Goal: Information Seeking & Learning: Learn about a topic

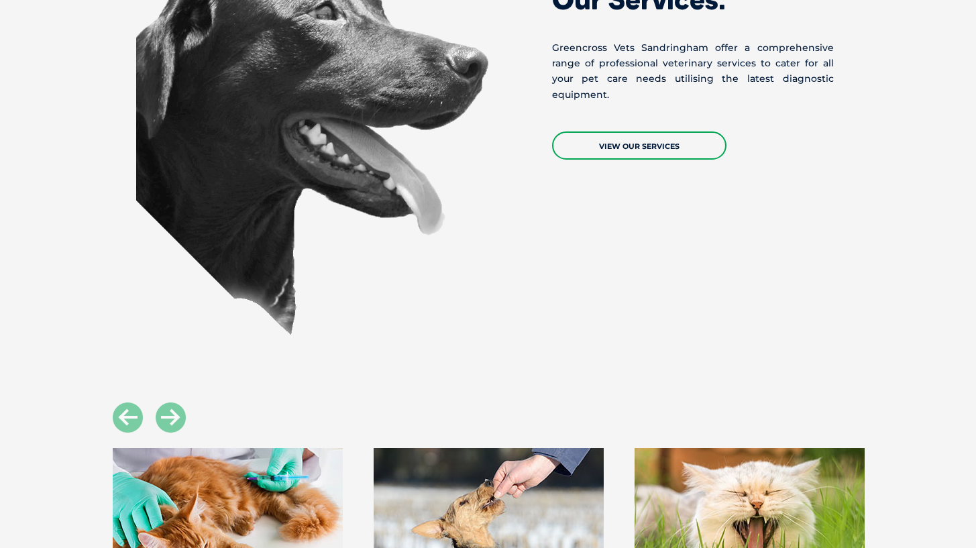
scroll to position [1714, 0]
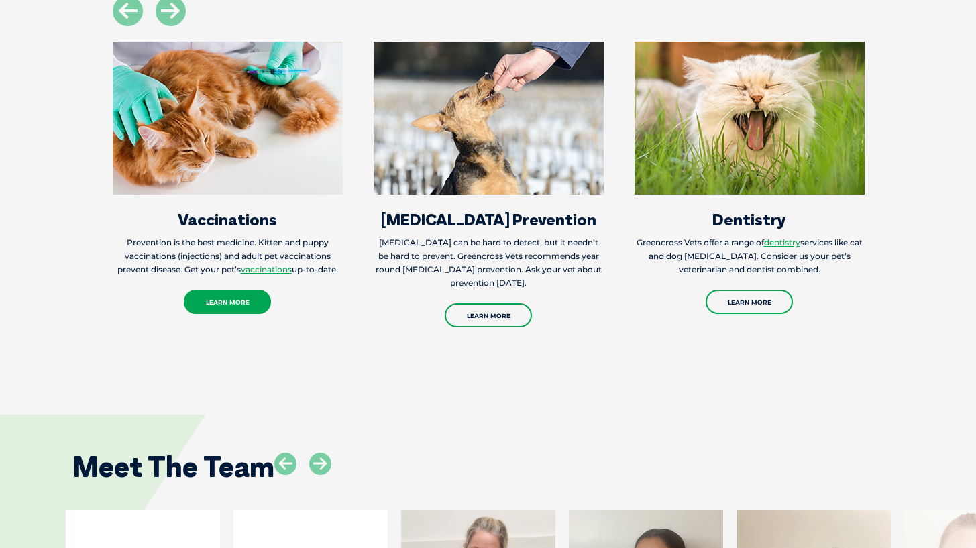
click at [214, 290] on link "Learn More" at bounding box center [227, 302] width 87 height 24
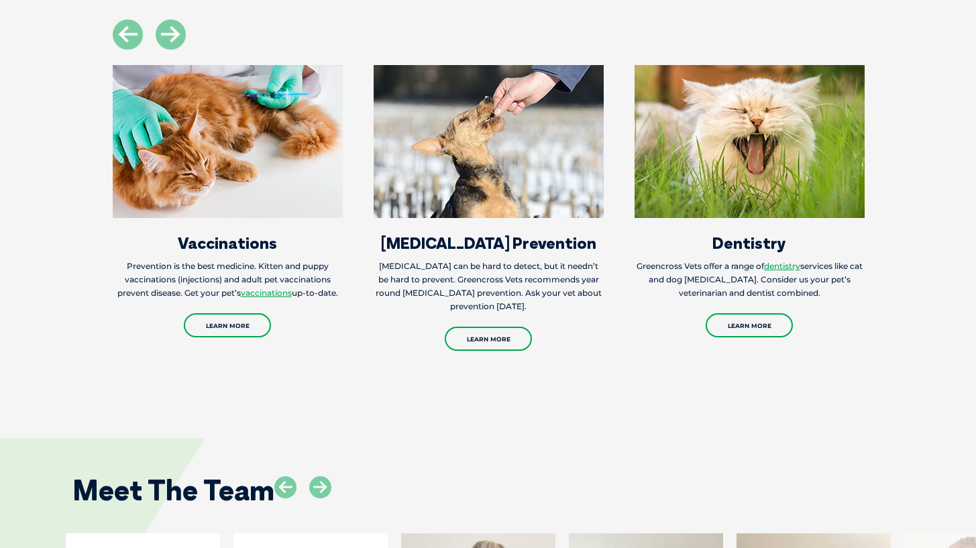
scroll to position [1690, 0]
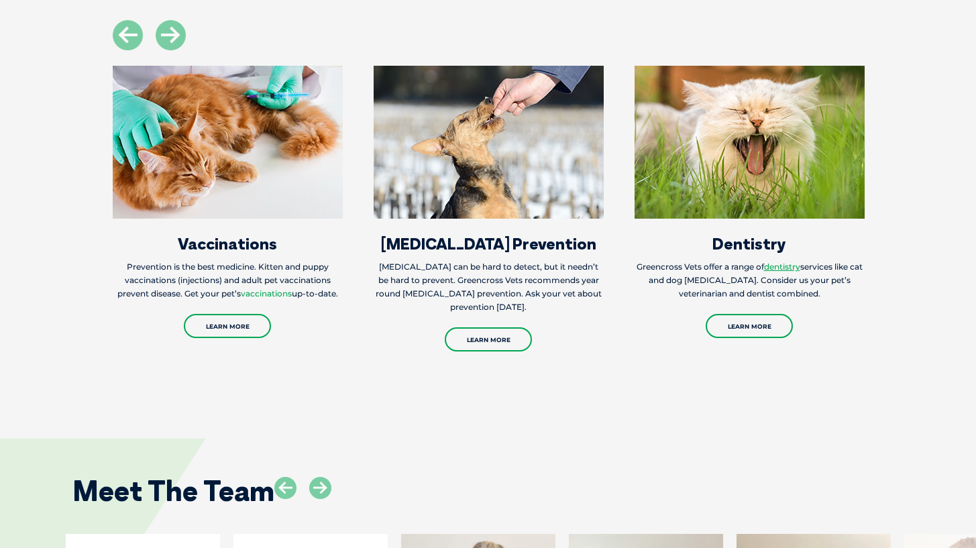
click at [254, 289] on link "vaccinations" at bounding box center [266, 294] width 51 height 10
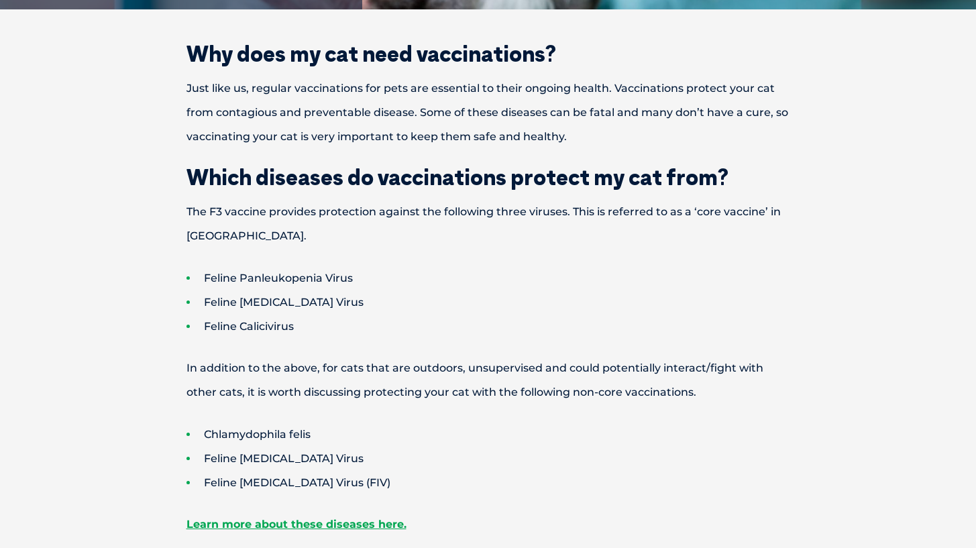
scroll to position [406, 0]
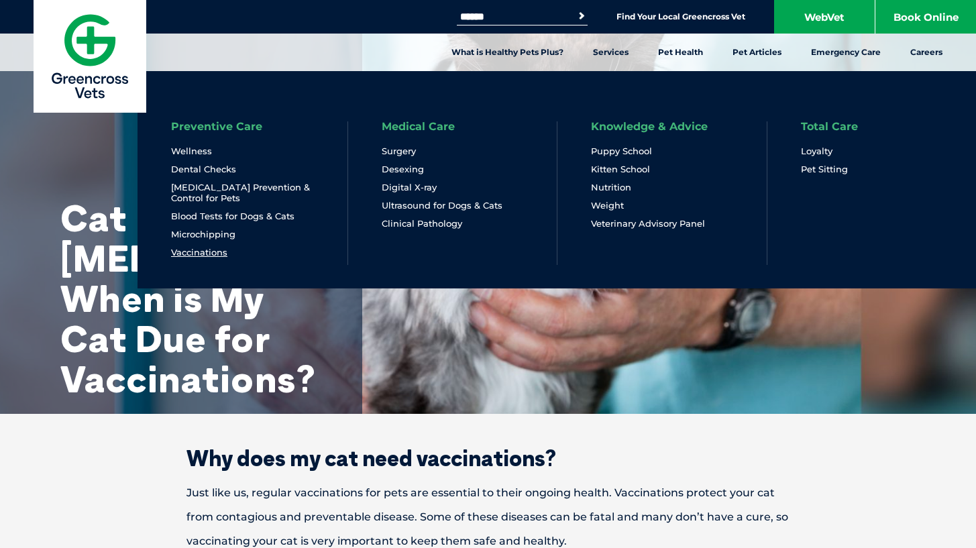
click at [217, 252] on link "Vaccinations" at bounding box center [199, 252] width 56 height 11
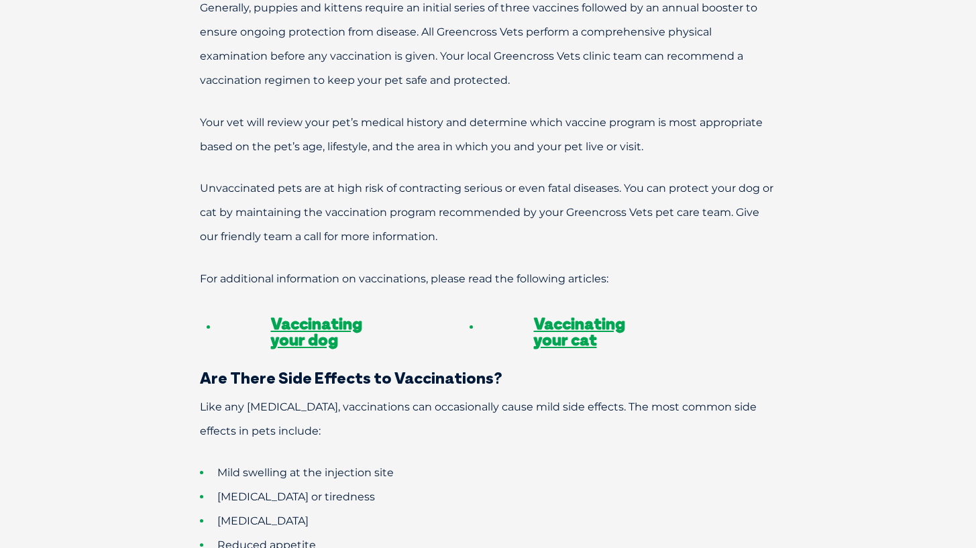
scroll to position [944, 0]
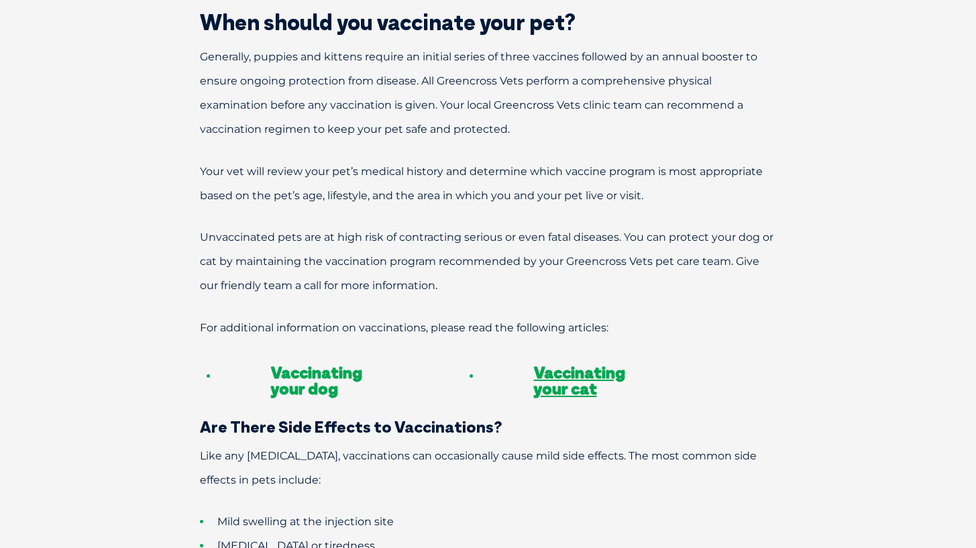
click at [309, 362] on link "Vaccinating your dog" at bounding box center [316, 380] width 91 height 36
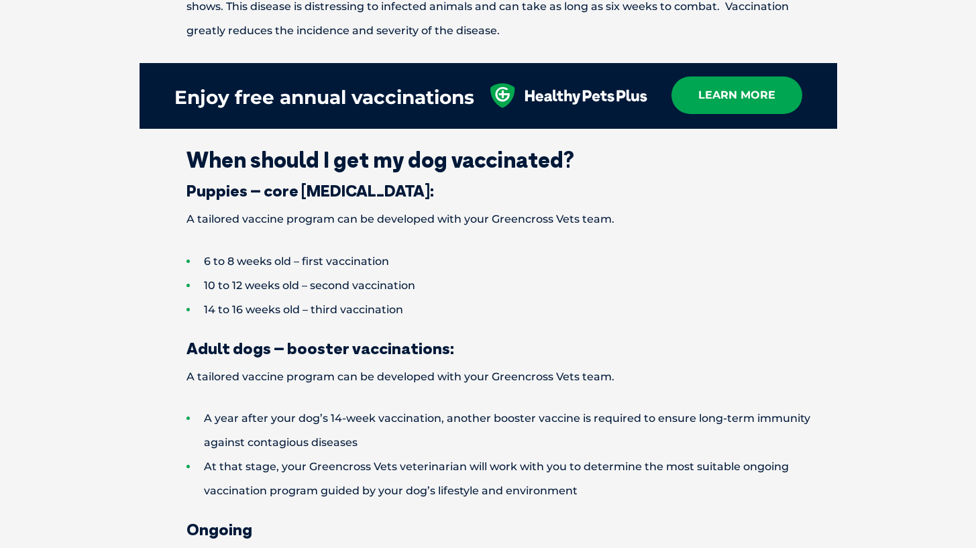
scroll to position [1643, 0]
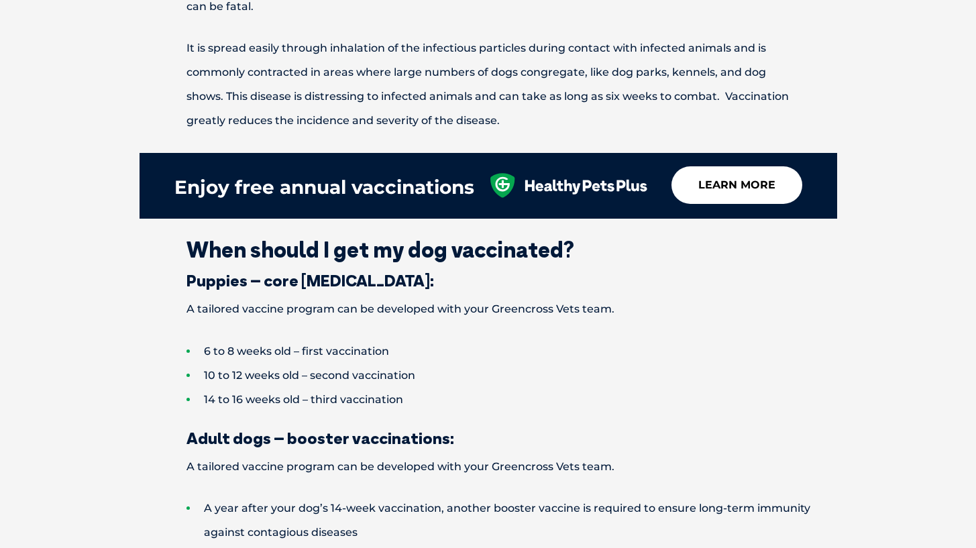
click at [734, 166] on link "learn more" at bounding box center [737, 185] width 131 height 38
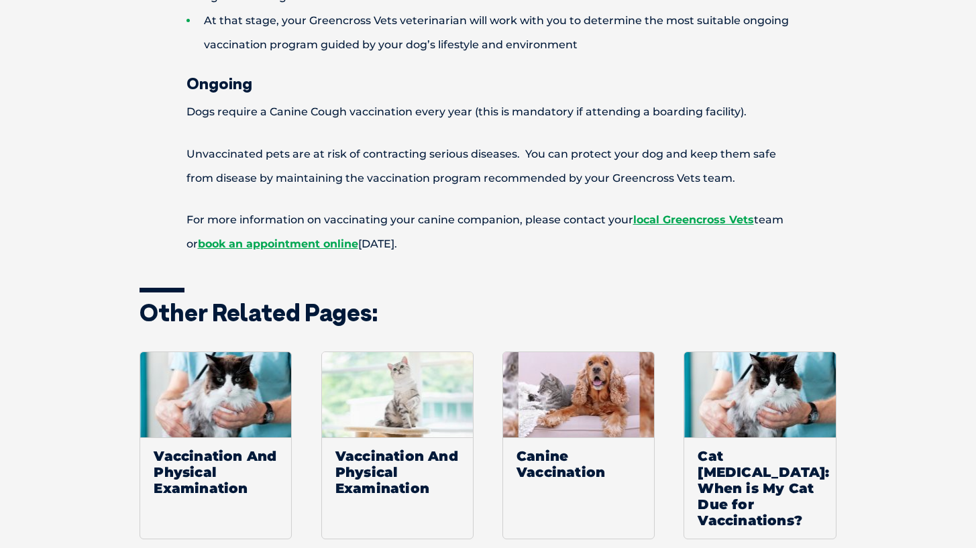
scroll to position [2174, 0]
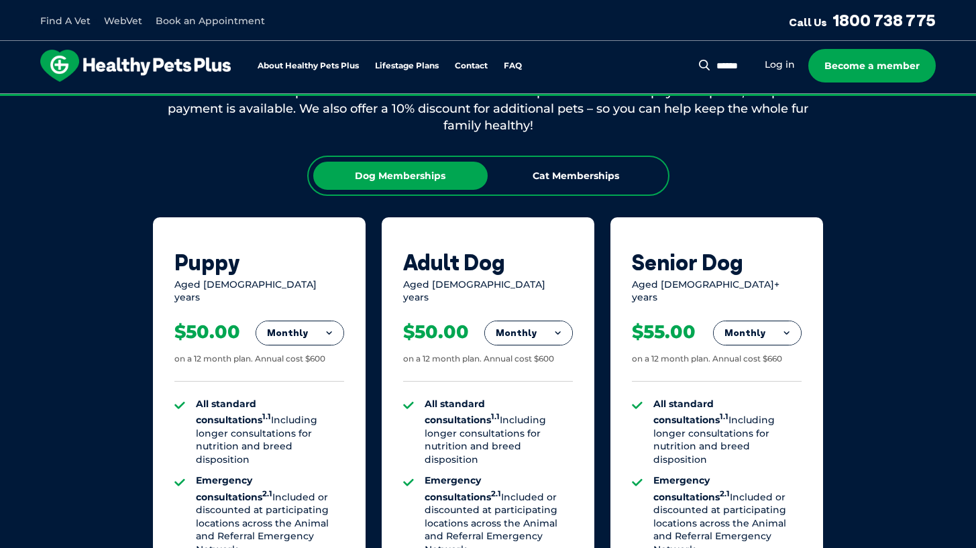
scroll to position [748, 0]
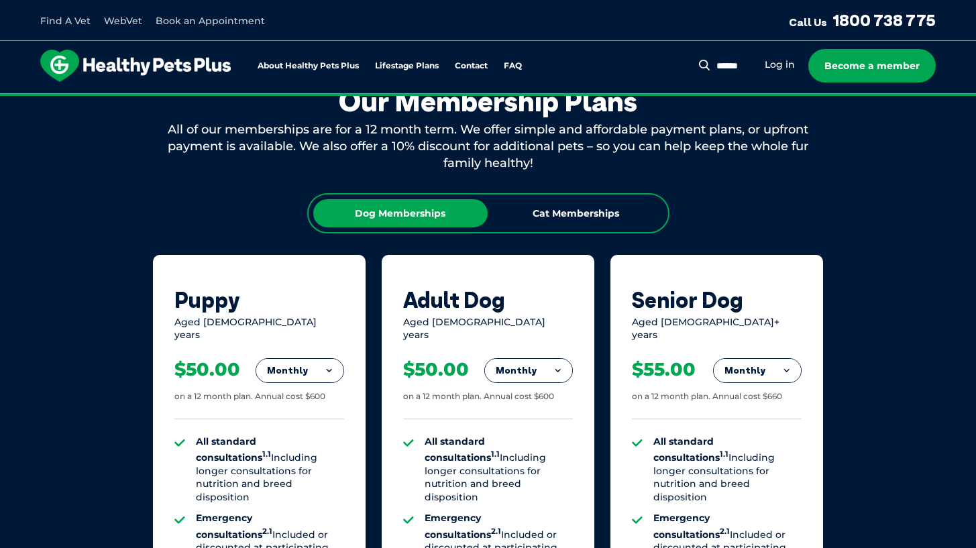
click at [516, 359] on button "Monthly" at bounding box center [528, 371] width 87 height 24
click at [511, 316] on div "Aged [DEMOGRAPHIC_DATA] years" at bounding box center [488, 329] width 170 height 26
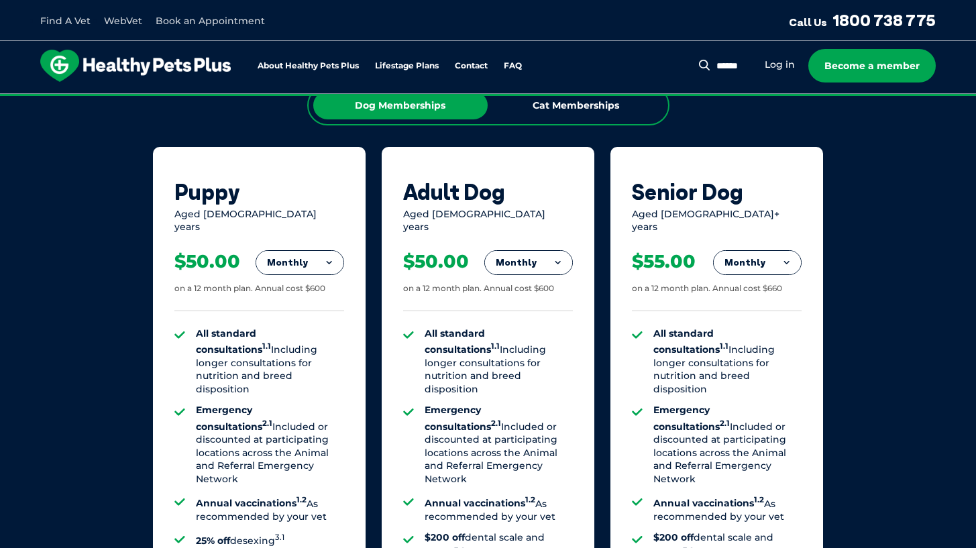
scroll to position [859, 0]
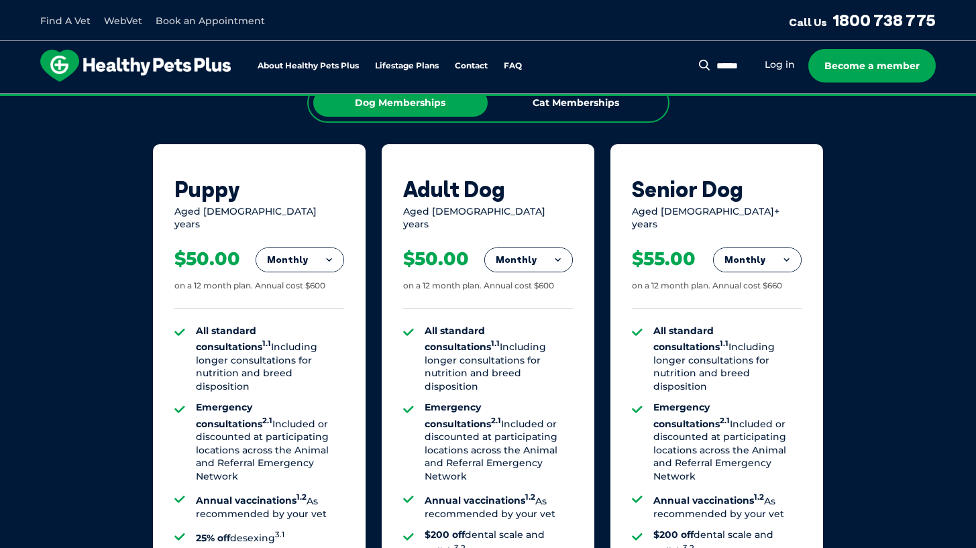
click at [331, 248] on button "Monthly" at bounding box center [299, 260] width 87 height 24
click at [301, 336] on li "Yearly" at bounding box center [299, 352] width 87 height 32
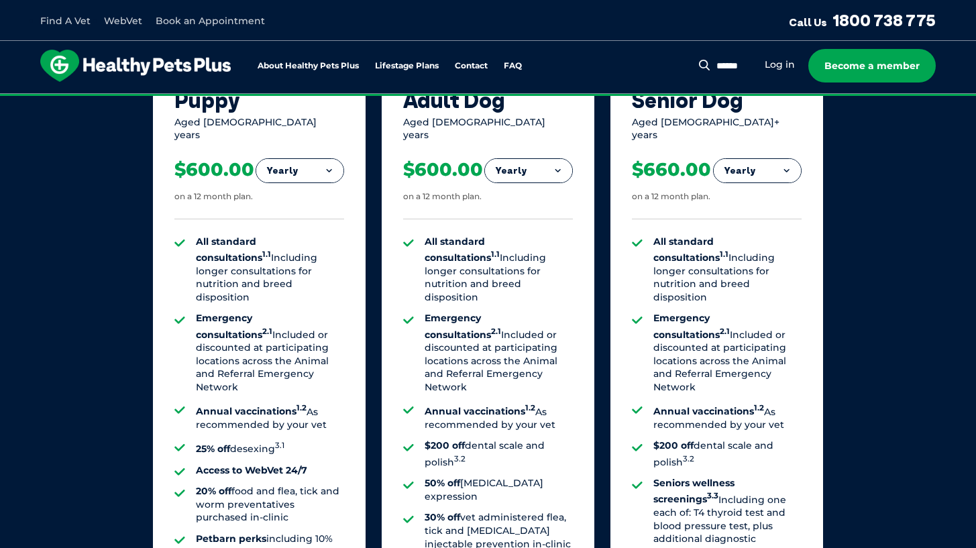
scroll to position [950, 0]
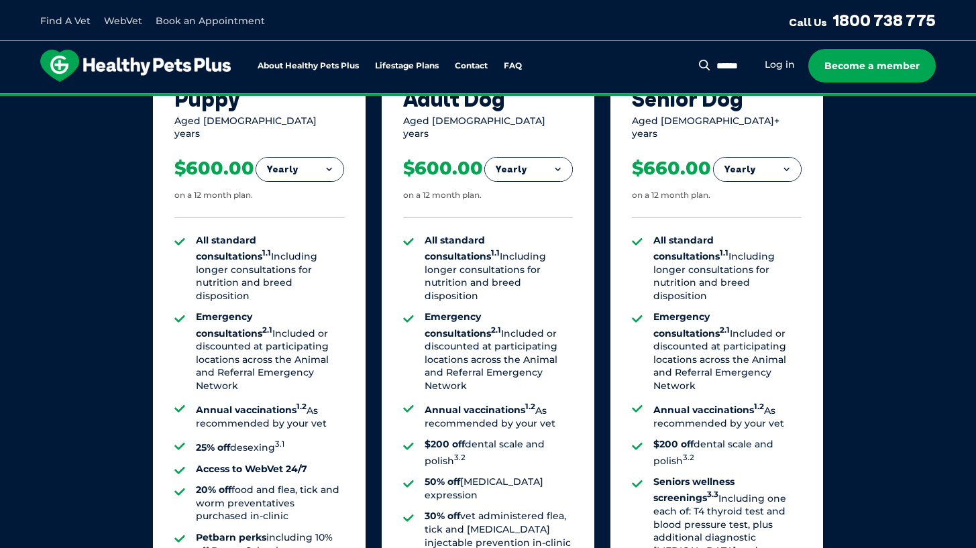
click at [309, 161] on button "Yearly" at bounding box center [299, 170] width 87 height 24
click at [309, 181] on li "Fortnightly" at bounding box center [299, 197] width 87 height 32
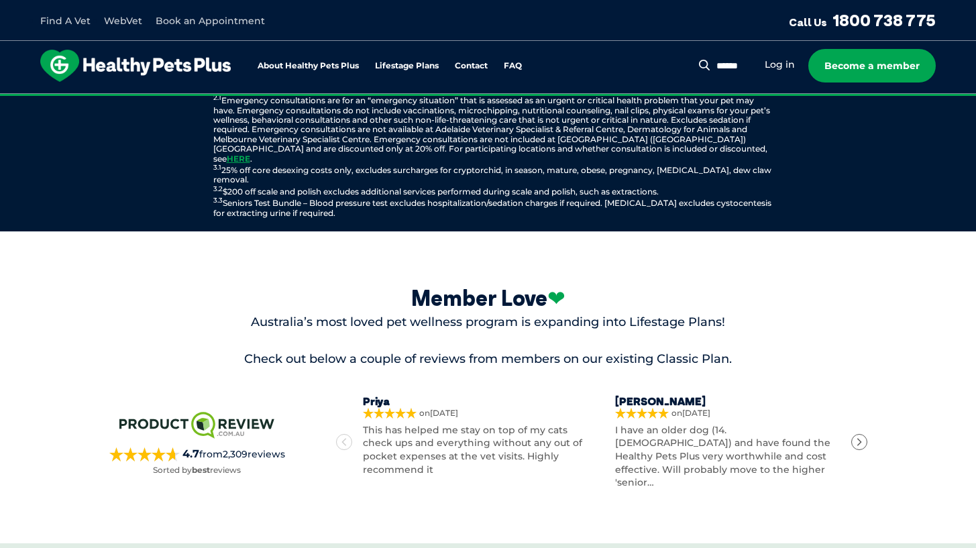
scroll to position [1786, 0]
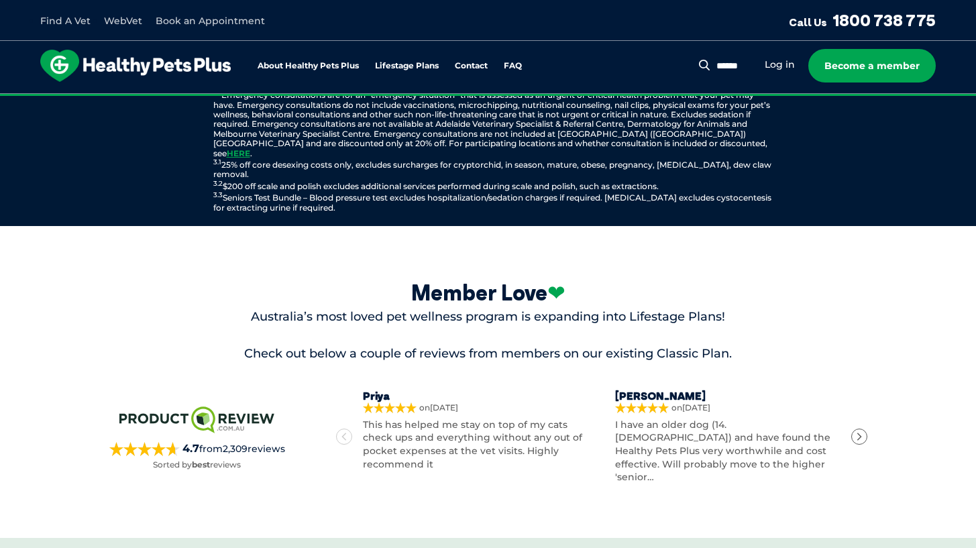
click at [852, 412] on div "[PERSON_NAME] on [DATE] I have an older dog (14.[DEMOGRAPHIC_DATA]) and have fo…" at bounding box center [728, 437] width 252 height 95
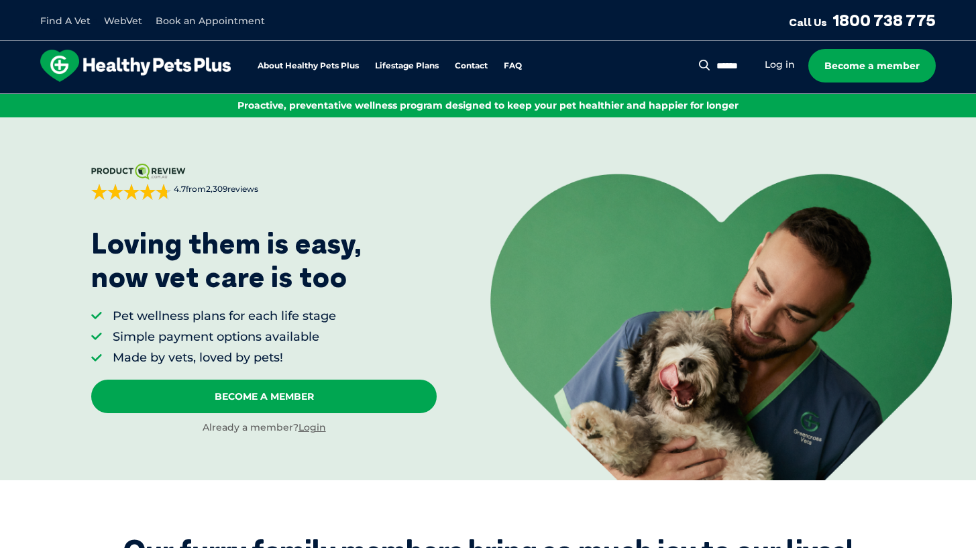
scroll to position [0, 0]
